Goal: Navigation & Orientation: Find specific page/section

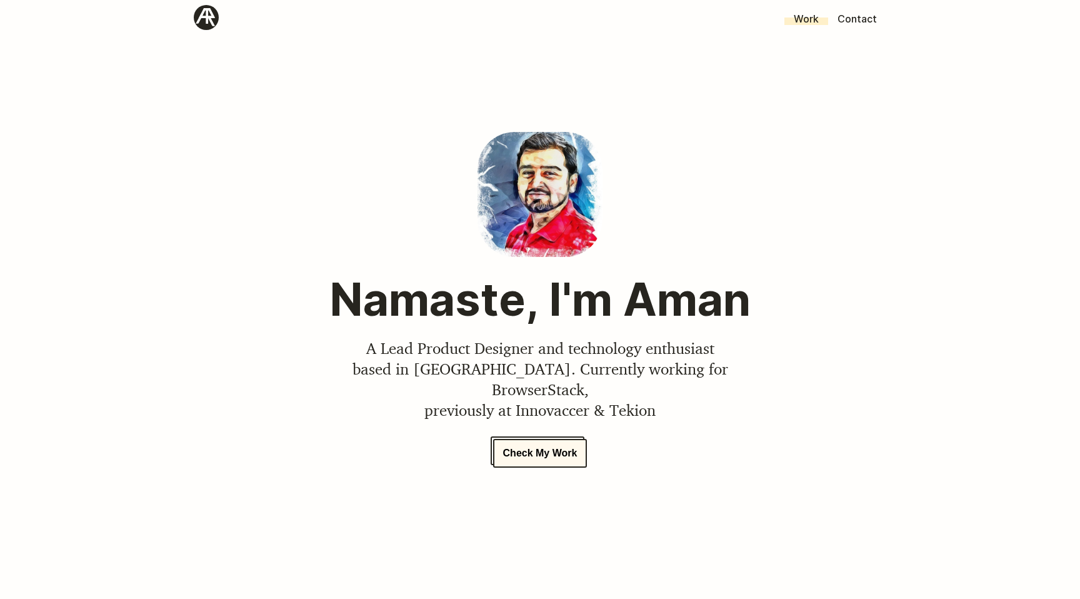
click at [809, 18] on link "Work" at bounding box center [807, 19] width 44 height 13
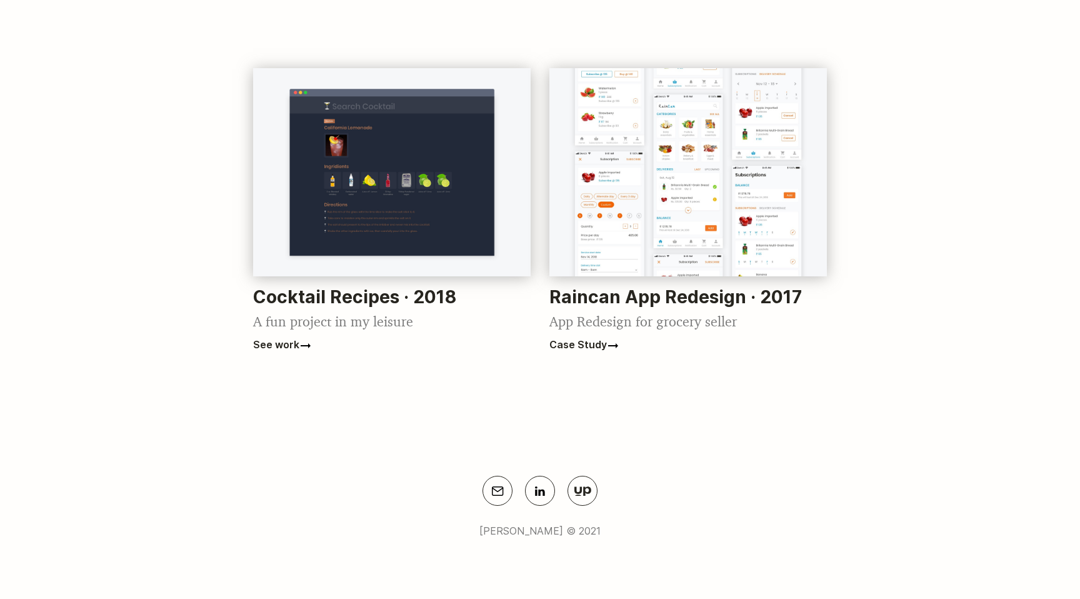
click at [354, 223] on img at bounding box center [392, 172] width 278 height 208
click at [605, 240] on img at bounding box center [689, 172] width 278 height 208
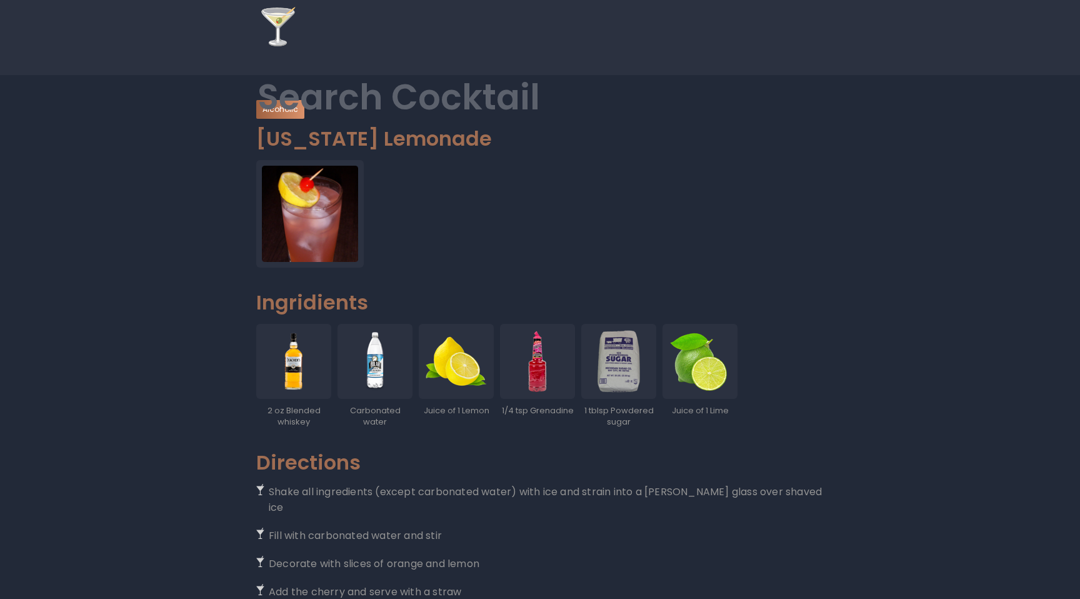
scroll to position [103, 0]
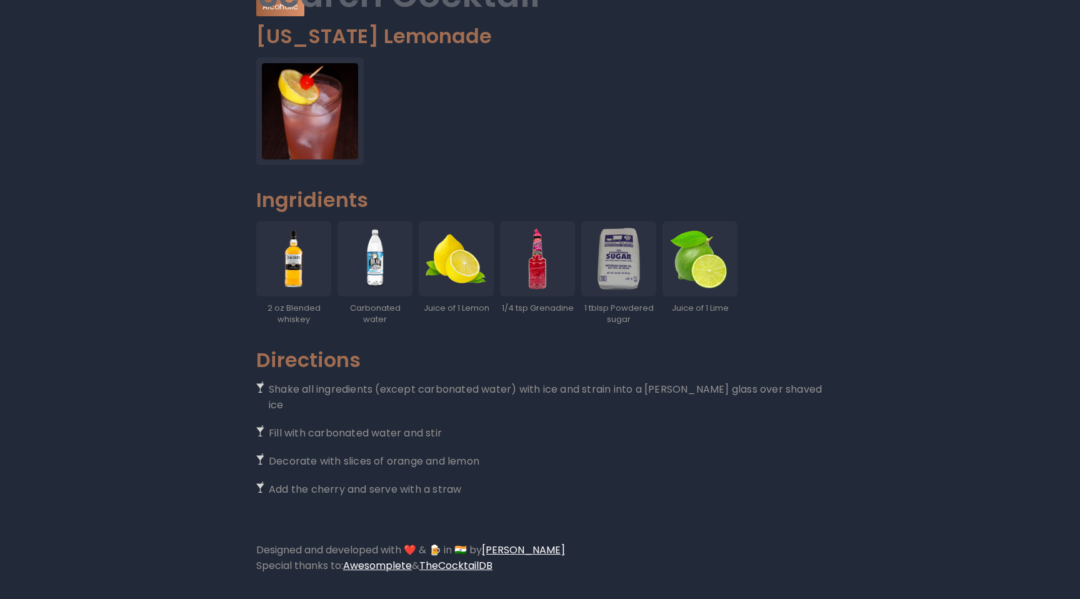
click at [753, 326] on ul "2 oz Blended whiskey Carbonated water Juice of 1 Lemon 1/4 tsp Grenadine 1 tbls…" at bounding box center [540, 279] width 568 height 116
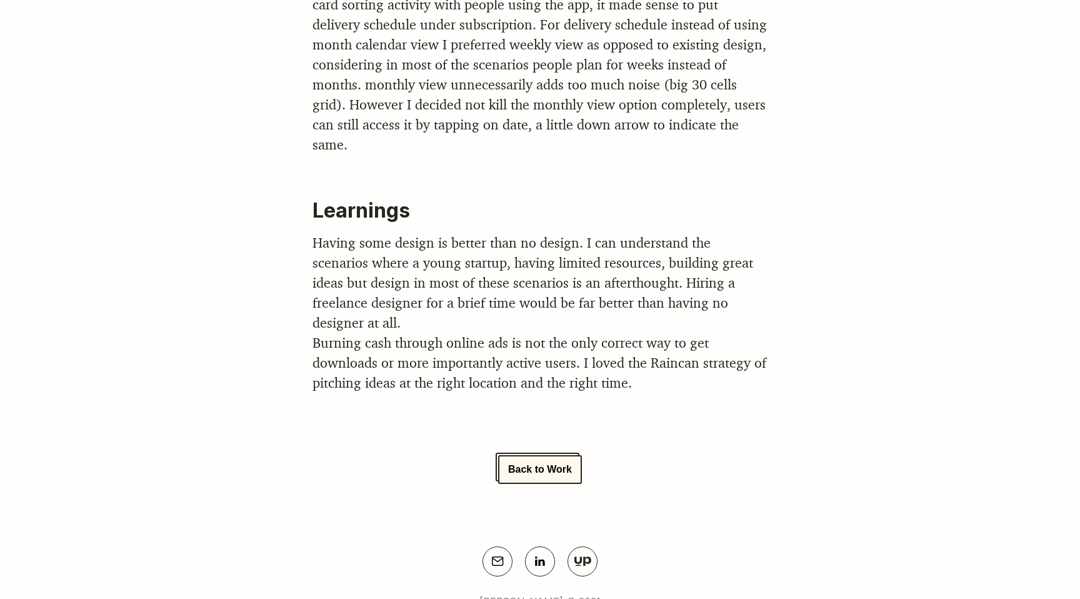
scroll to position [9365, 0]
